Goal: Transaction & Acquisition: Purchase product/service

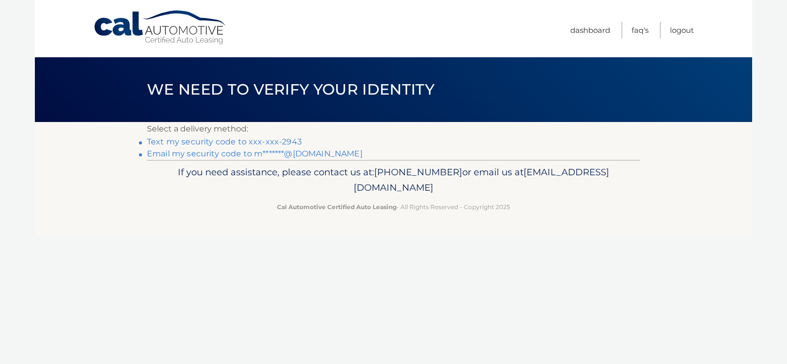
click at [252, 140] on link "Text my security code to xxx-xxx-2943" at bounding box center [224, 141] width 155 height 9
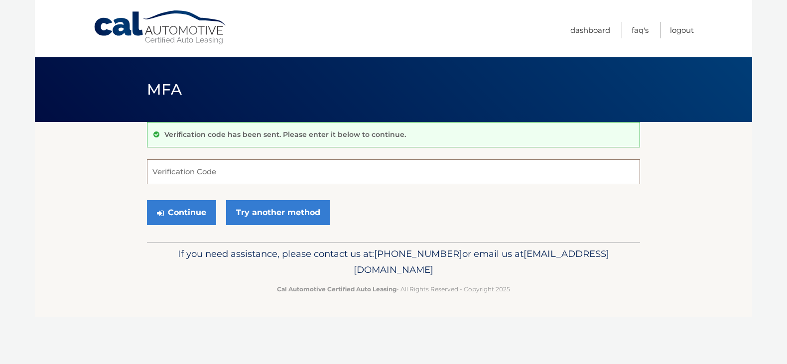
click at [215, 163] on input "Verification Code" at bounding box center [393, 171] width 493 height 25
type input "546499"
click at [186, 208] on button "Continue" at bounding box center [181, 212] width 69 height 25
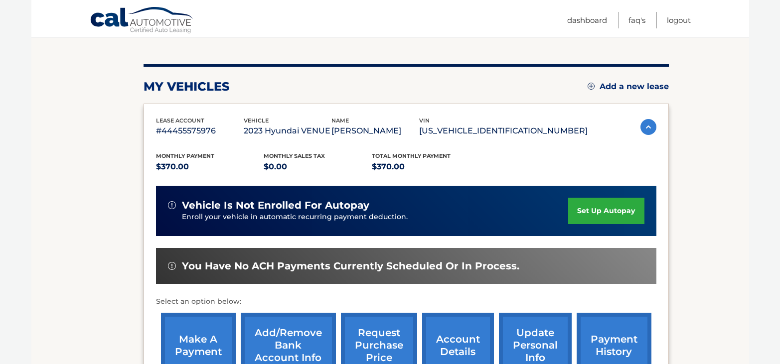
scroll to position [149, 0]
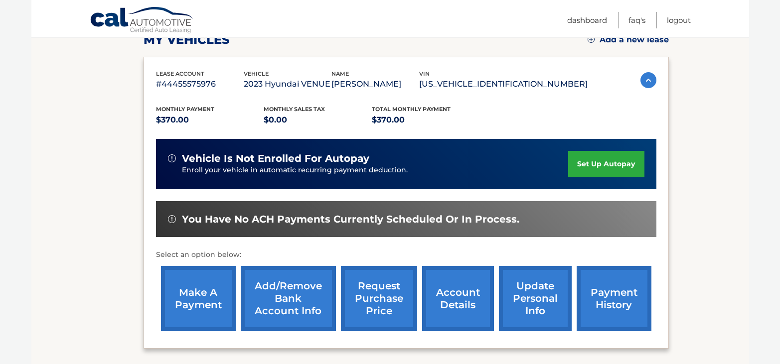
click at [188, 309] on link "make a payment" at bounding box center [198, 298] width 75 height 65
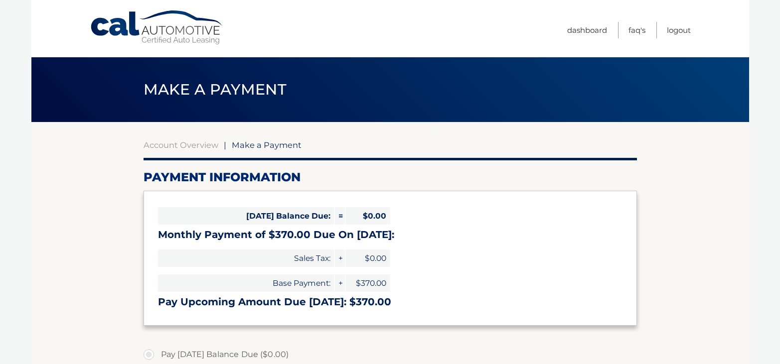
select select "YWQyZjdhYzYtMTlkNS00ZTIxLWEzYzMtZjYyMDY5MjJkODYx"
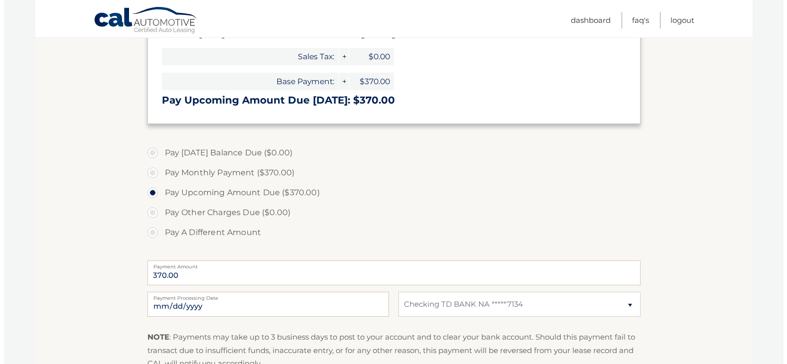
scroll to position [299, 0]
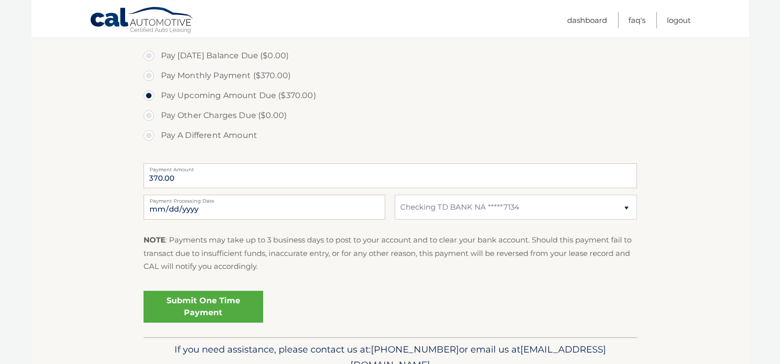
click at [201, 297] on link "Submit One Time Payment" at bounding box center [203, 307] width 120 height 32
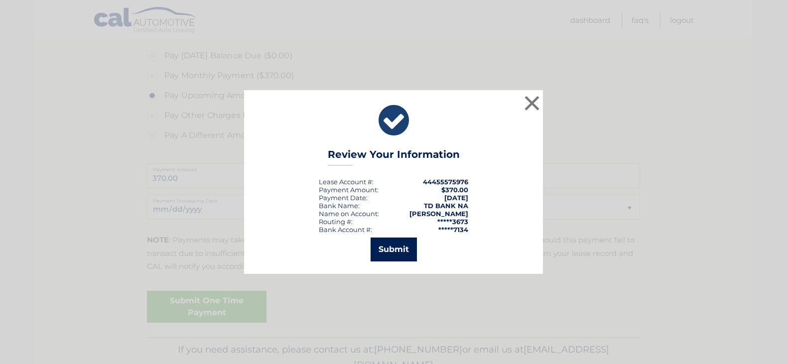
click at [383, 259] on button "Submit" at bounding box center [394, 250] width 46 height 24
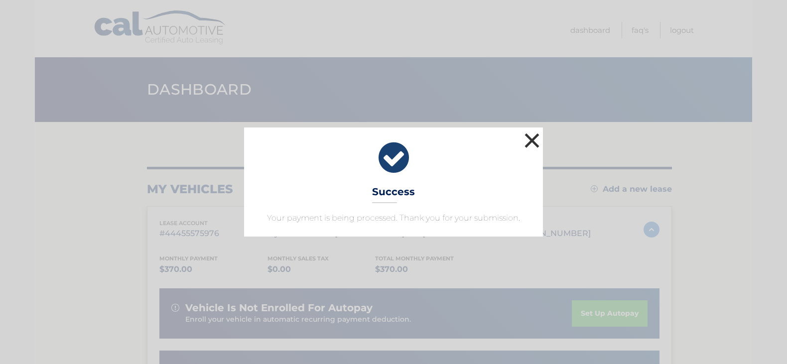
click at [530, 139] on button "×" at bounding box center [532, 141] width 20 height 20
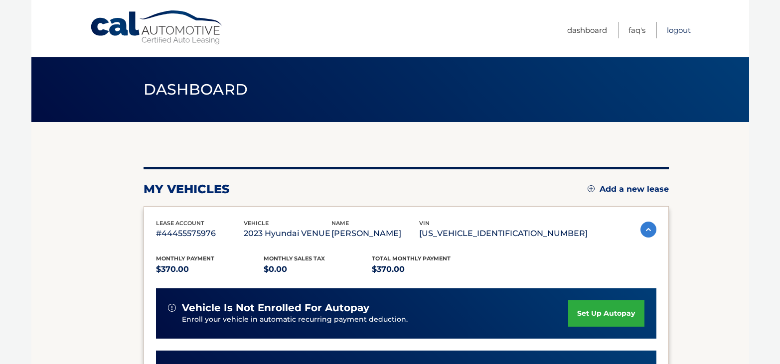
click at [681, 27] on link "Logout" at bounding box center [678, 30] width 24 height 16
